Goal: Task Accomplishment & Management: Manage account settings

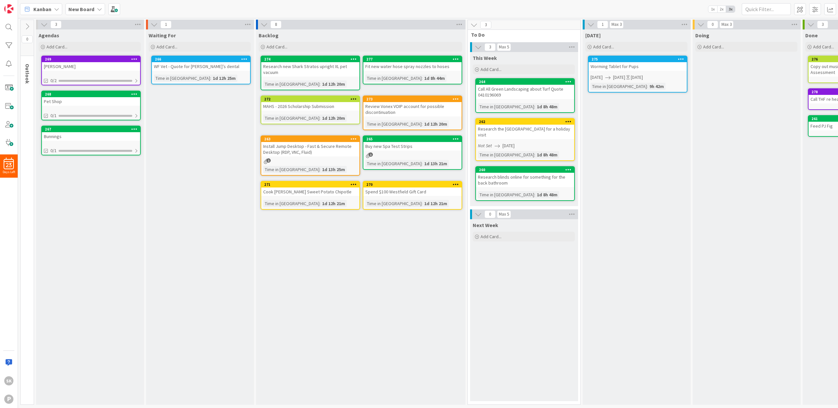
click at [90, 8] on b "New Board" at bounding box center [81, 9] width 26 height 7
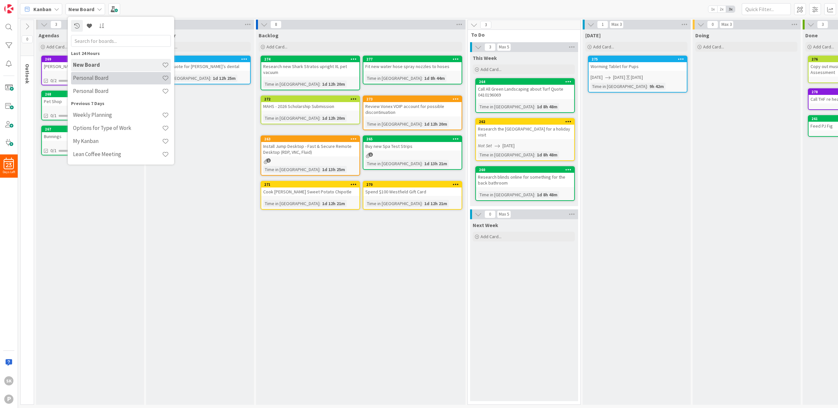
click at [103, 81] on h4 "Personal Board" at bounding box center [117, 78] width 89 height 7
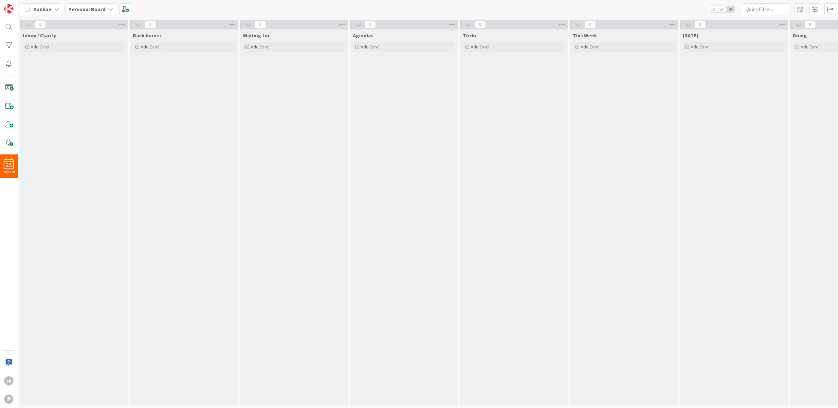
click at [101, 9] on b "Personal Board" at bounding box center [86, 9] width 37 height 7
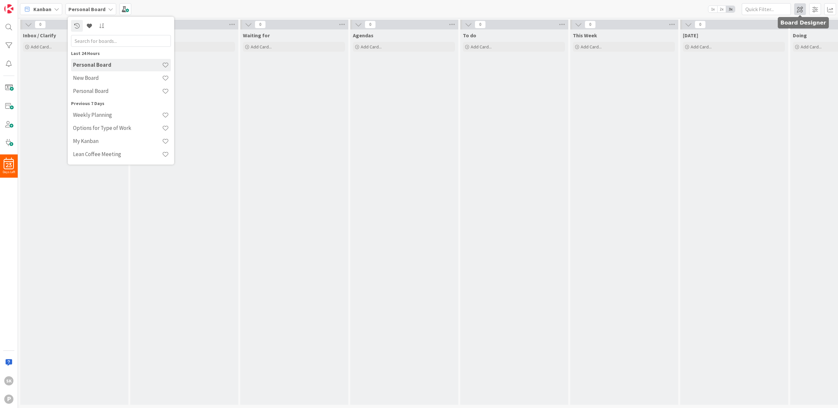
click at [803, 10] on span at bounding box center [800, 9] width 12 height 12
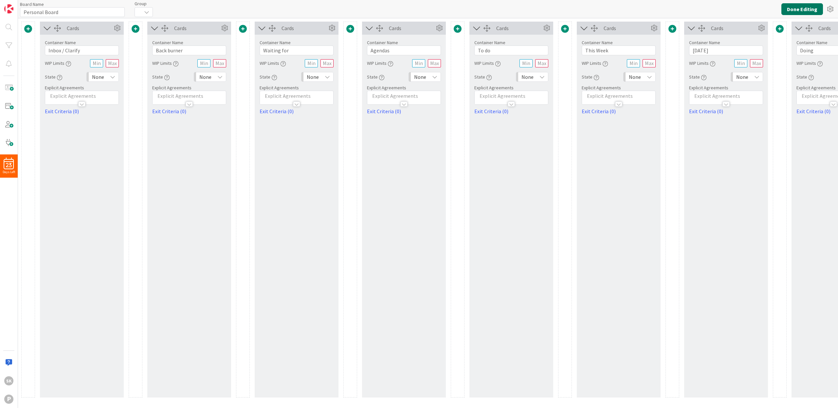
type input "Personal Board"
click at [829, 10] on icon at bounding box center [830, 9] width 12 height 12
click at [785, 44] on link "Delete Board" at bounding box center [795, 43] width 83 height 9
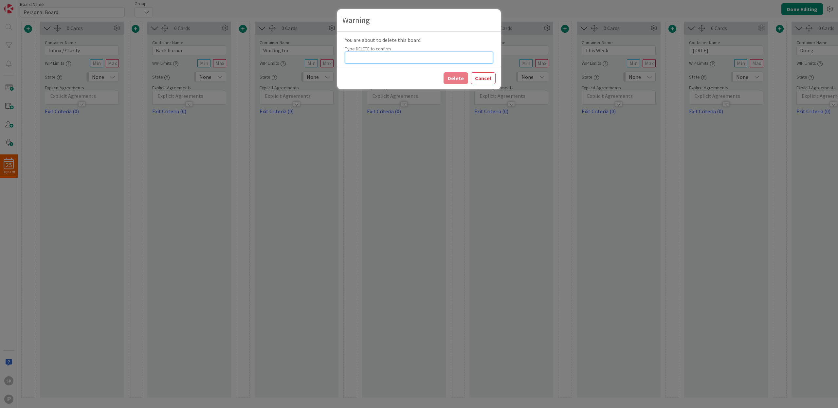
click at [412, 56] on input at bounding box center [419, 58] width 148 height 12
type input "DELETE"
click at [457, 82] on button "Delete" at bounding box center [456, 78] width 25 height 12
